Goal: Find specific page/section: Find specific page/section

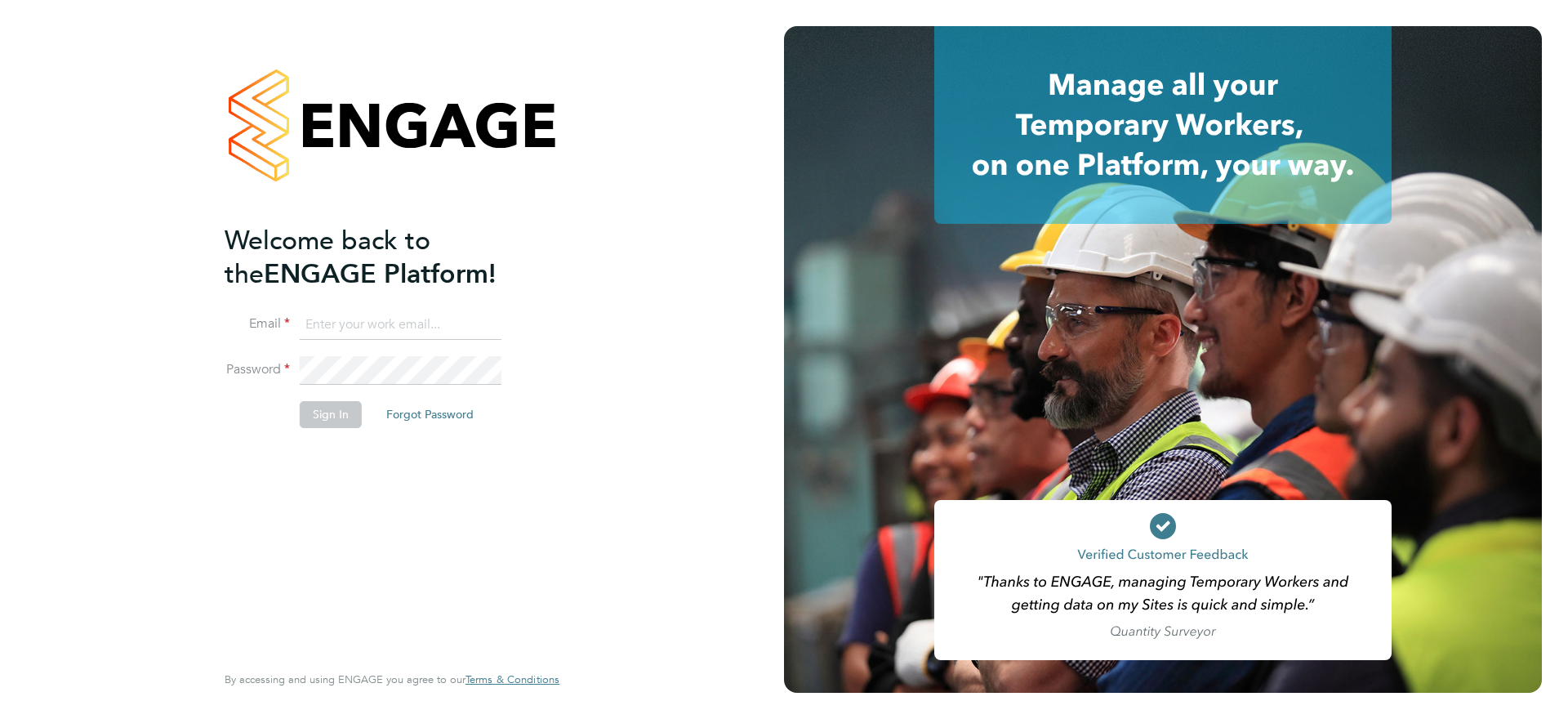
type input "[PERSON_NAME][EMAIL_ADDRESS][DOMAIN_NAME]"
click at [335, 425] on button "Sign In" at bounding box center [331, 414] width 62 height 26
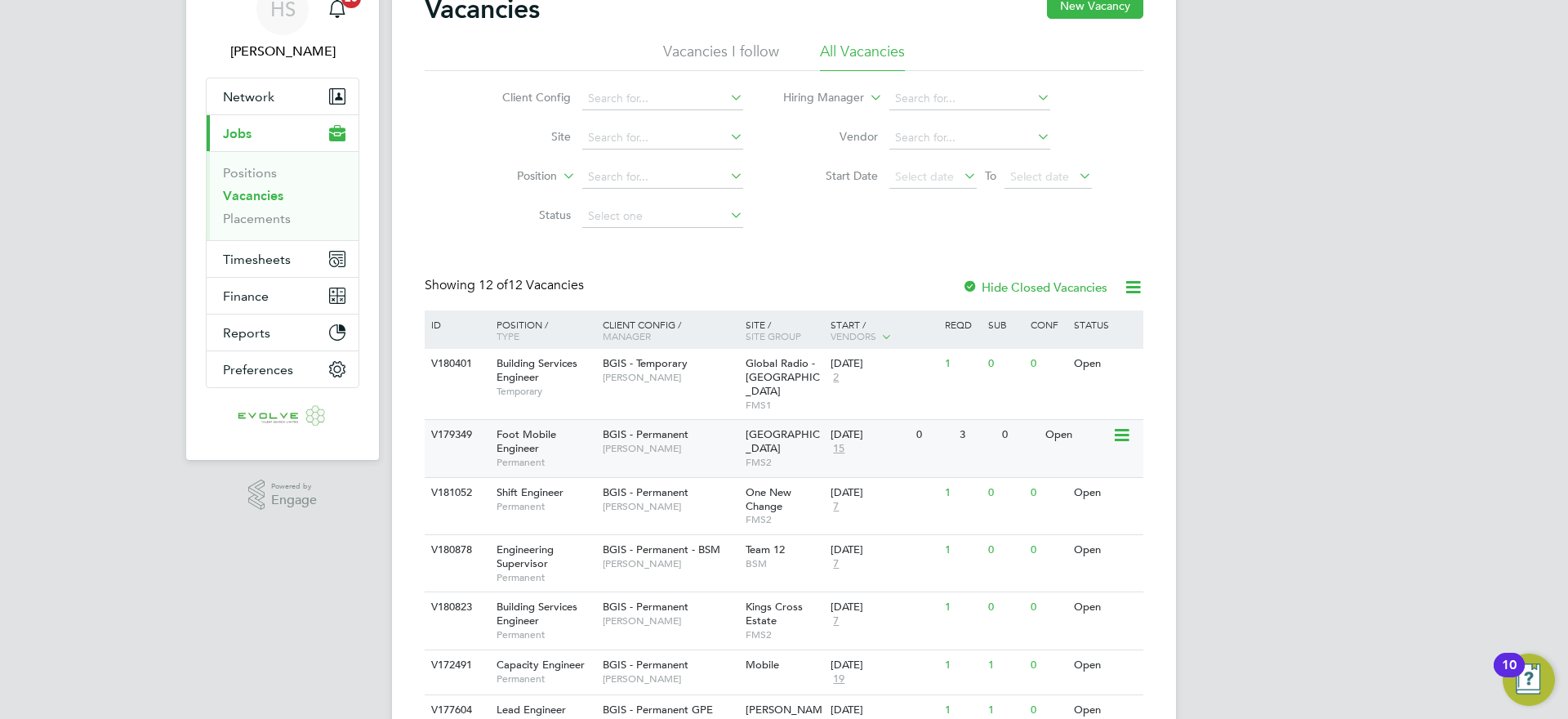
scroll to position [95, 0]
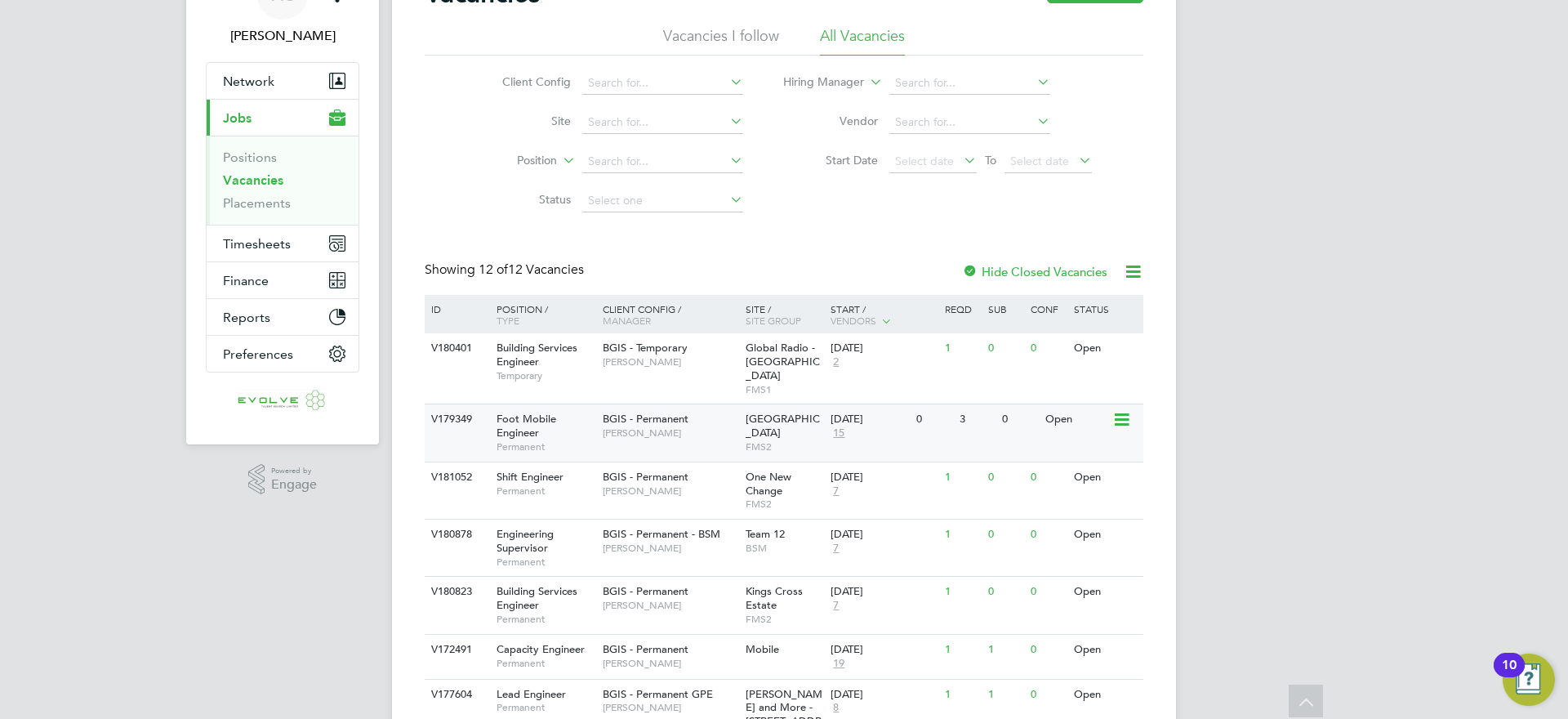
click at [676, 426] on span "Hamza Idris" at bounding box center [670, 433] width 135 height 13
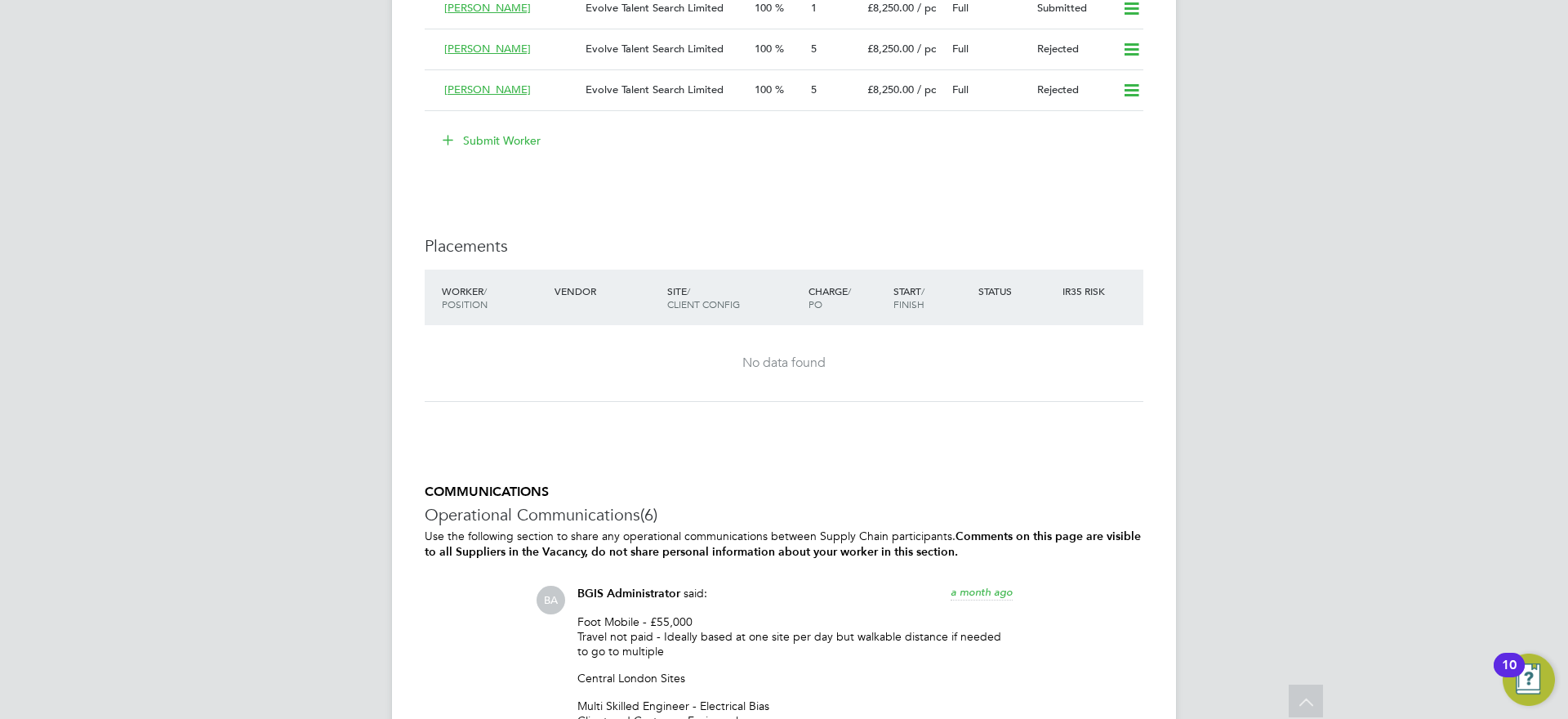
scroll to position [2659, 0]
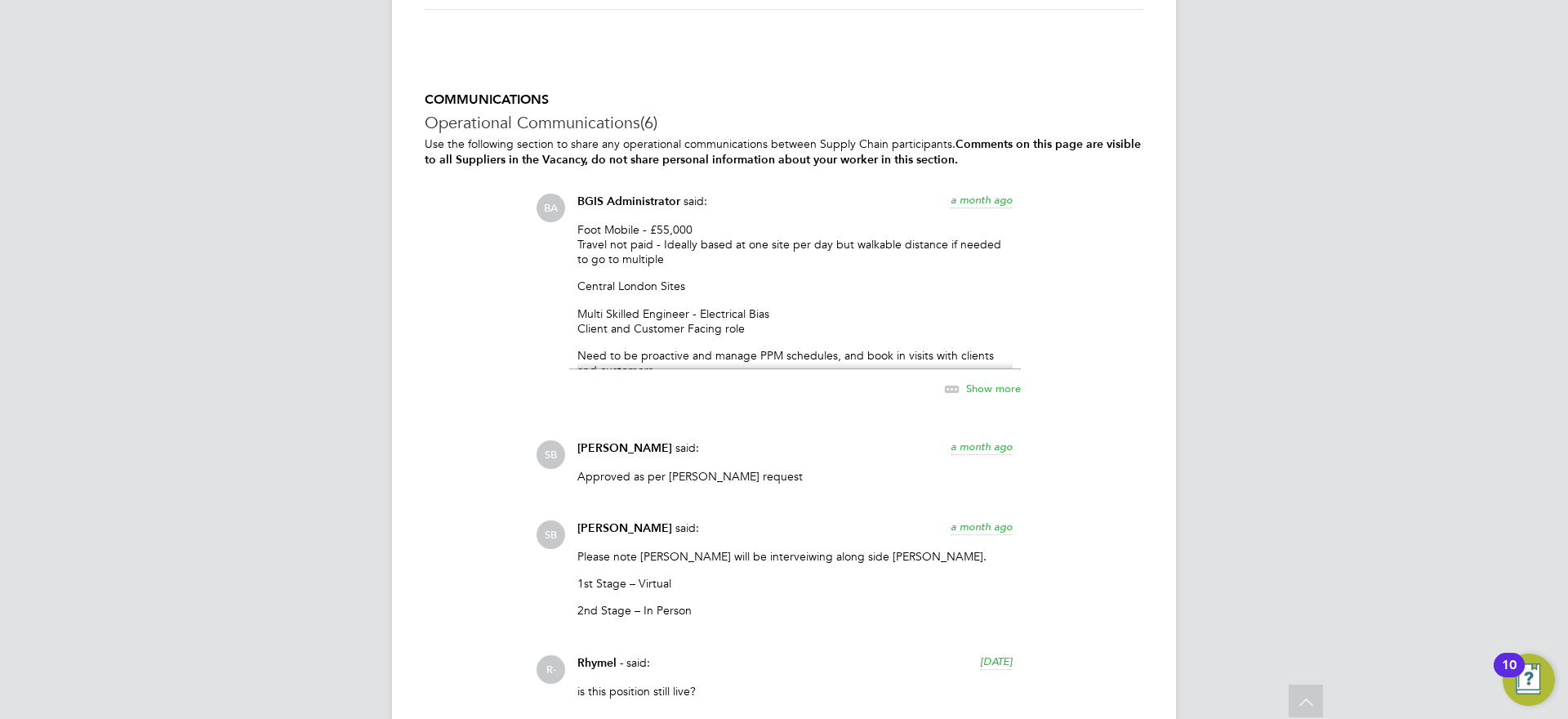
click at [984, 388] on span "Show more" at bounding box center [994, 387] width 55 height 14
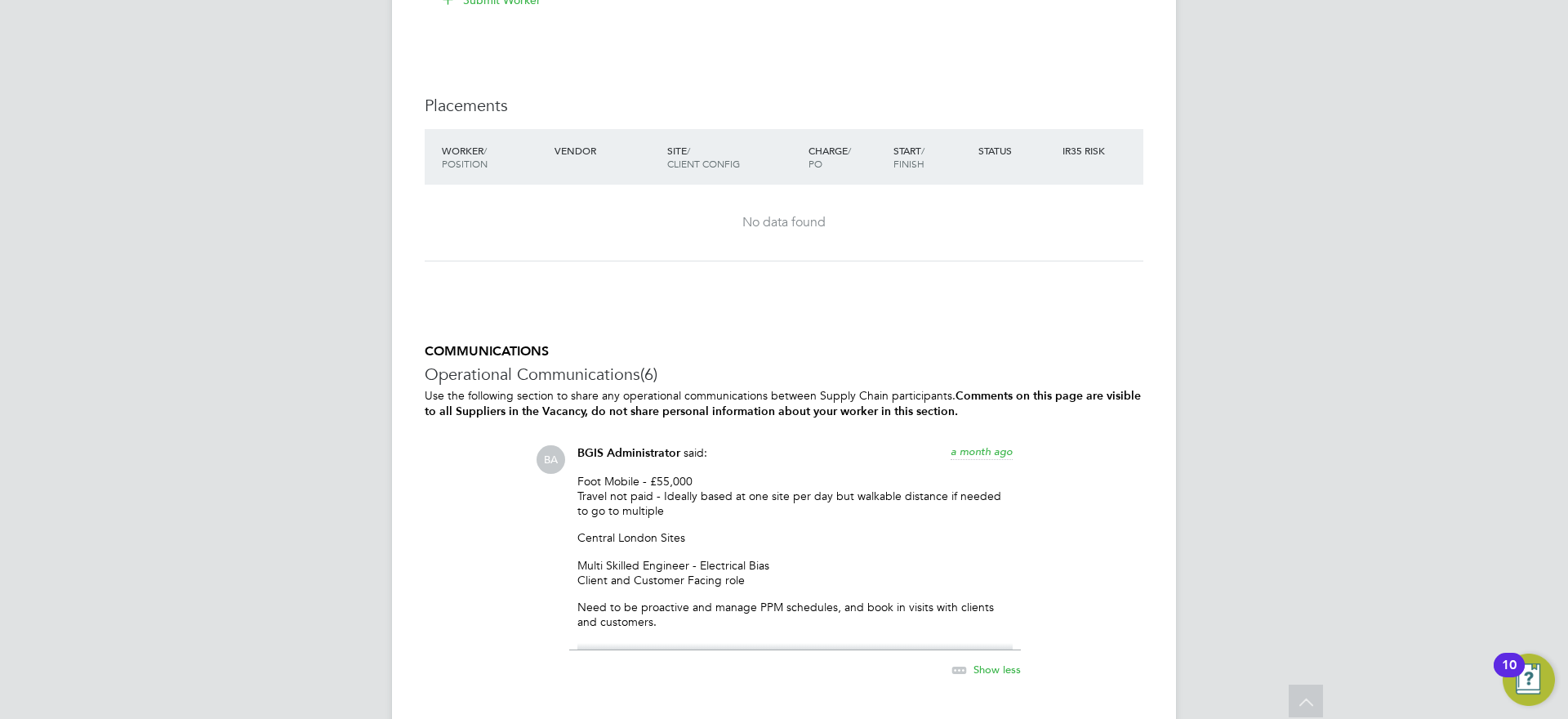
scroll to position [2438, 0]
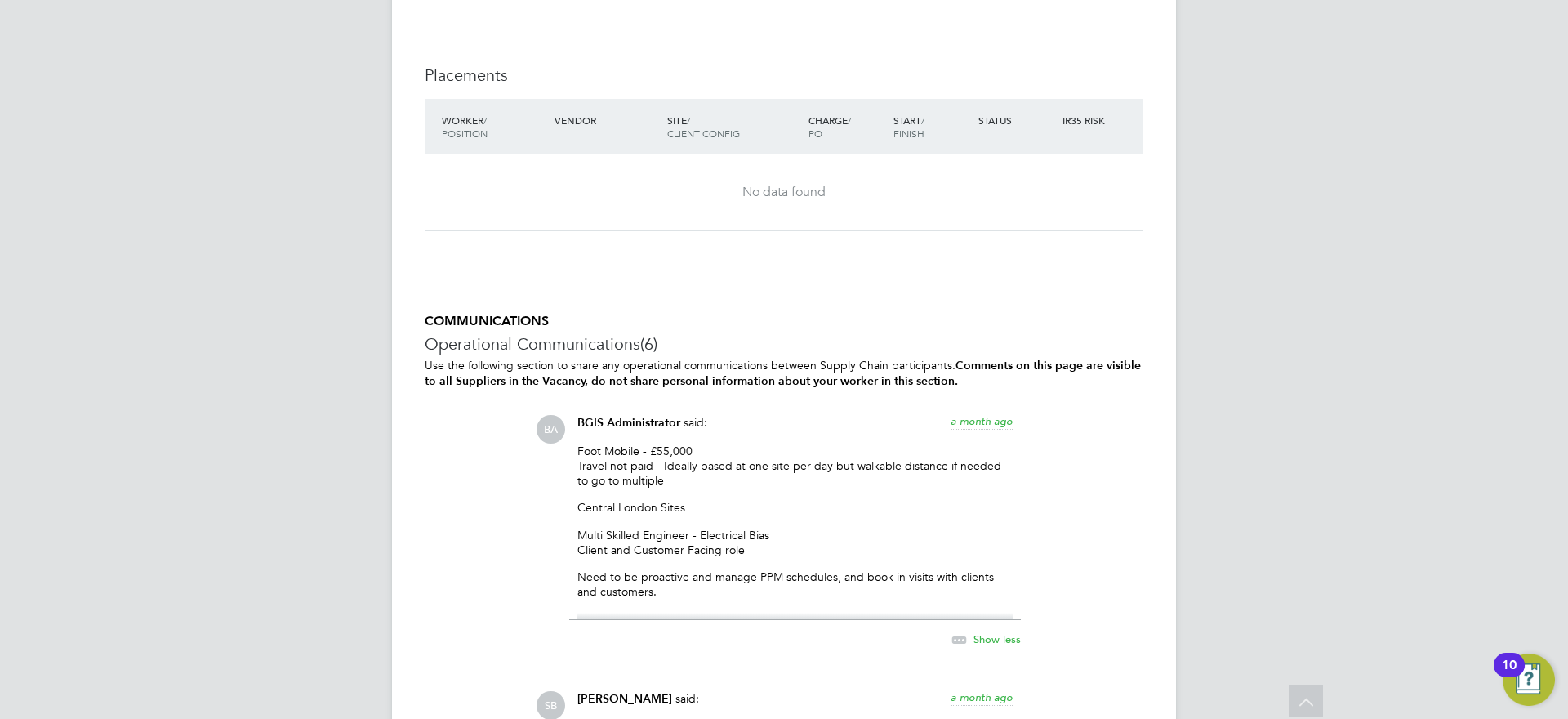
click at [992, 636] on span "Show less" at bounding box center [997, 638] width 47 height 14
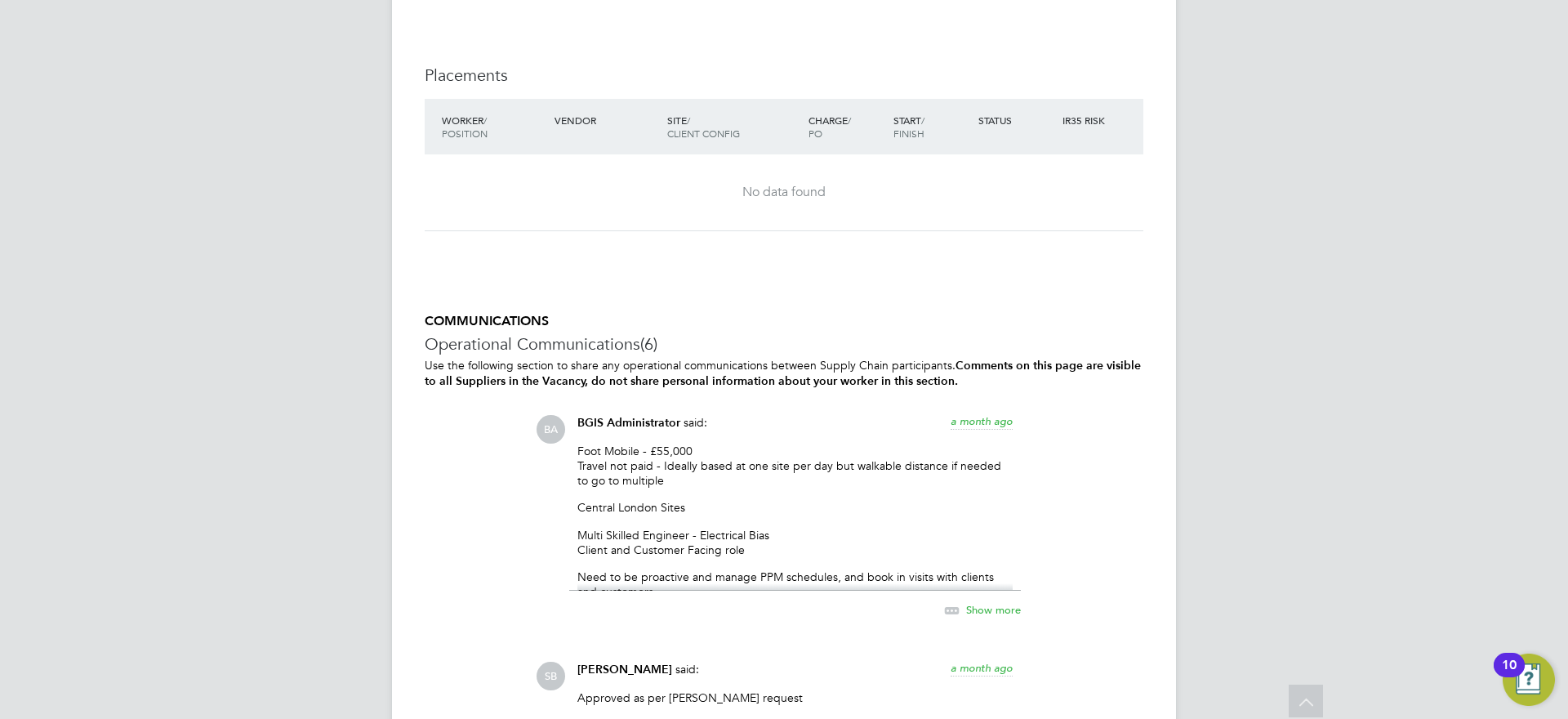
click at [1010, 611] on span "Show more" at bounding box center [994, 608] width 55 height 14
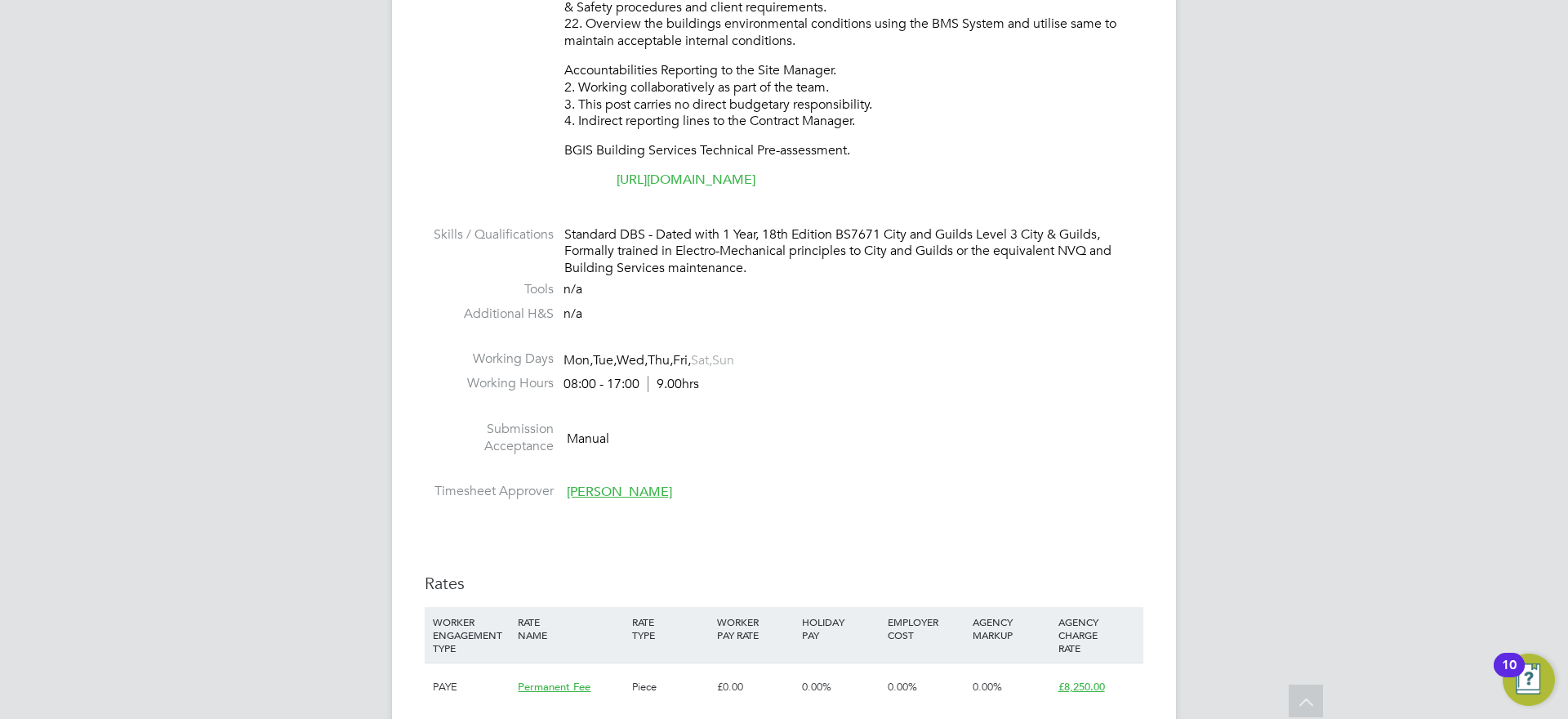
scroll to position [1971, 0]
